Goal: Information Seeking & Learning: Learn about a topic

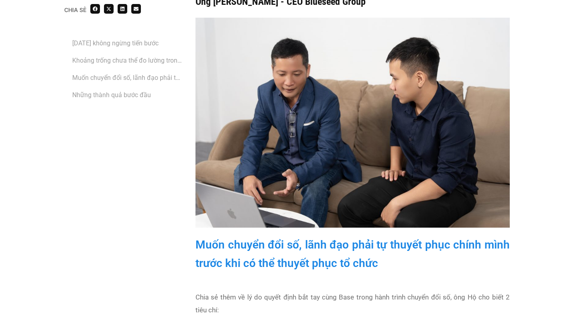
scroll to position [1565, 0]
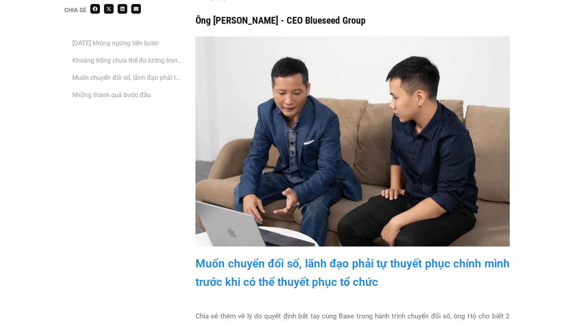
scroll to position [1543, 0]
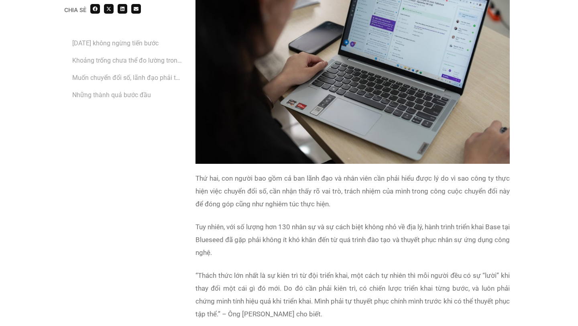
scroll to position [2078, 0]
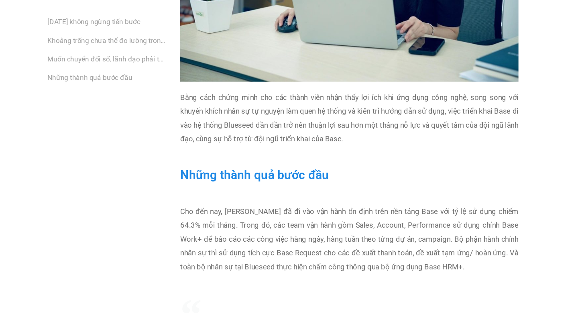
scroll to position [2835, 0]
